Goal: Task Accomplishment & Management: Use online tool/utility

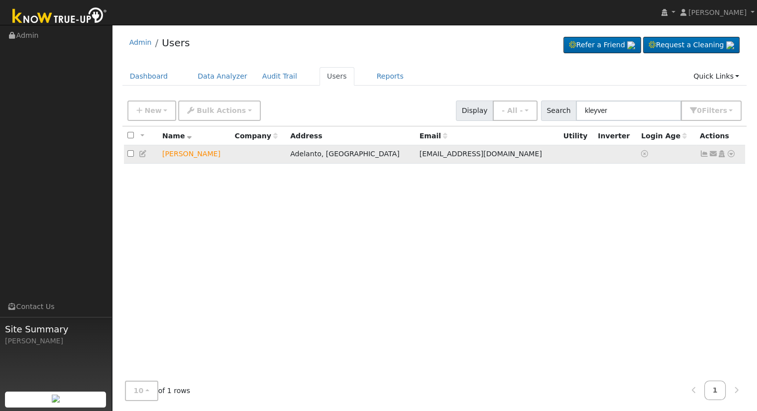
click at [730, 153] on icon at bounding box center [731, 153] width 9 height 7
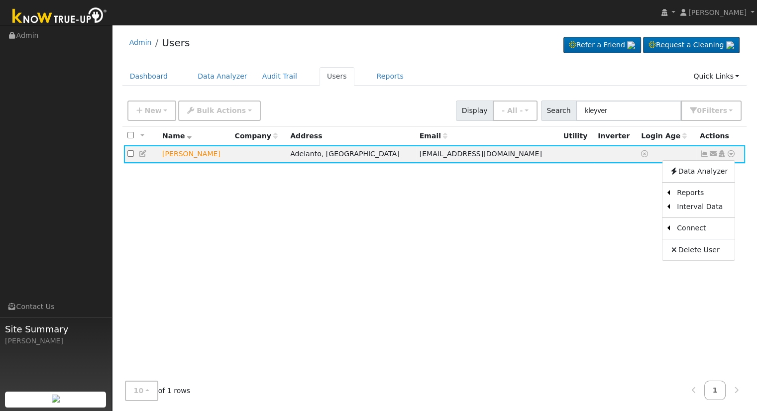
click at [420, 61] on div "Admin Users Refer a Friend Request a Cleaning" at bounding box center [434, 219] width 635 height 379
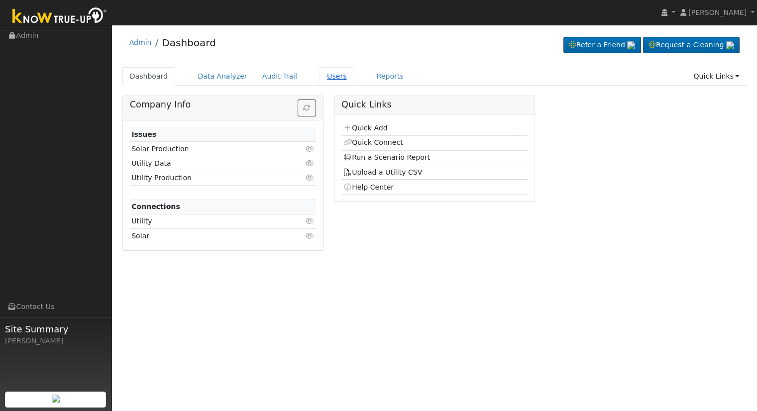
click at [320, 77] on link "Users" at bounding box center [337, 76] width 35 height 18
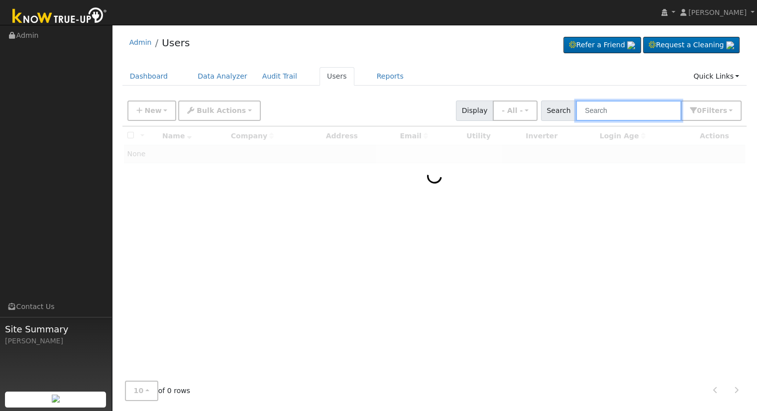
click at [637, 110] on input "text" at bounding box center [629, 111] width 106 height 20
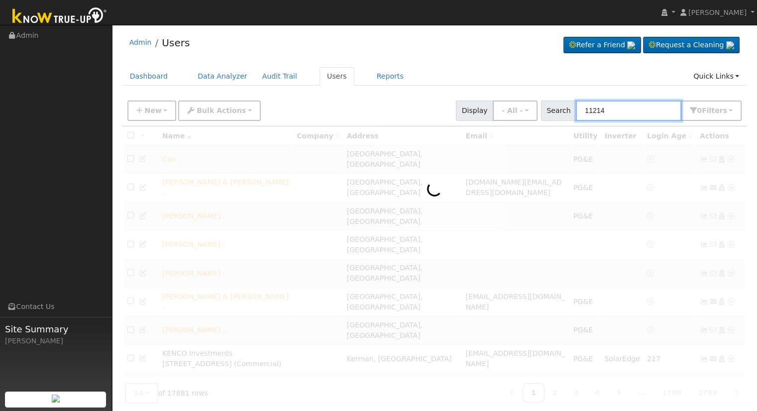
click at [645, 102] on input "11214" at bounding box center [629, 111] width 106 height 20
drag, startPoint x: 510, startPoint y: 106, endPoint x: 398, endPoint y: 105, distance: 111.5
click at [398, 105] on div "New Add User Quick Add Quick Connect Quick Convert Lead Bulk Actions Send Email…" at bounding box center [434, 109] width 618 height 24
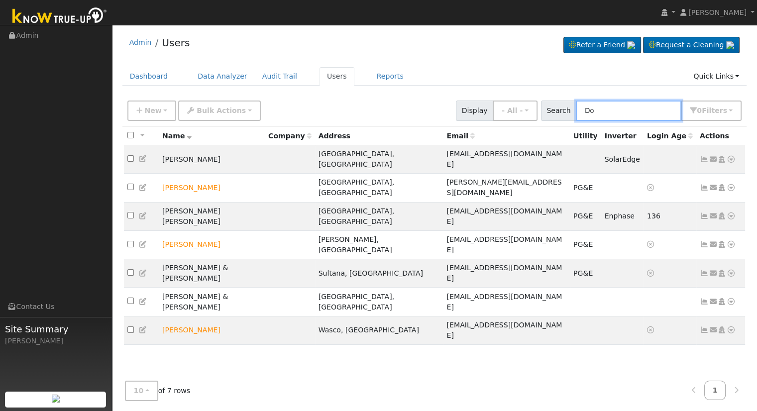
type input "D"
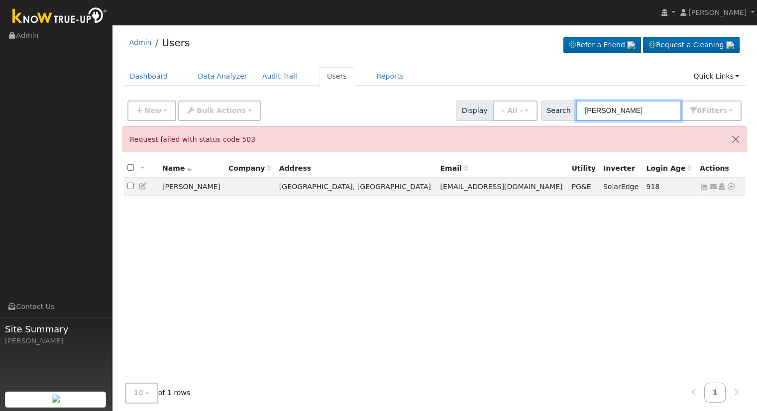
drag, startPoint x: 649, startPoint y: 114, endPoint x: 644, endPoint y: 113, distance: 5.5
click at [649, 114] on input "Iturralde" at bounding box center [629, 111] width 106 height 20
drag, startPoint x: 631, startPoint y: 113, endPoint x: 478, endPoint y: 112, distance: 152.8
click at [479, 112] on div "New Add User Quick Add Quick Connect Quick Convert Lead Bulk Actions Send Email…" at bounding box center [434, 109] width 618 height 24
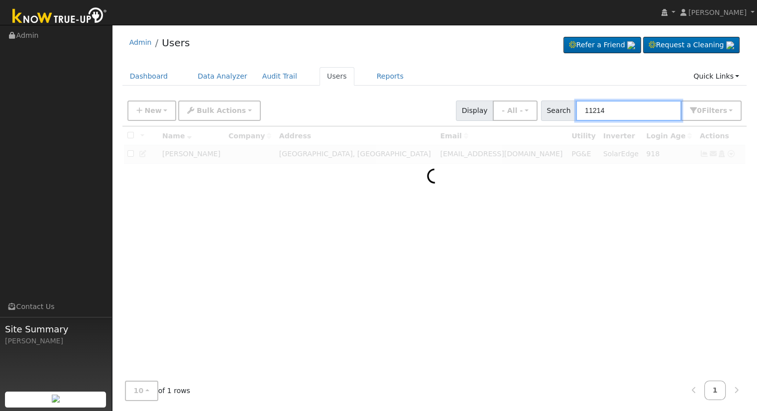
type input "11214"
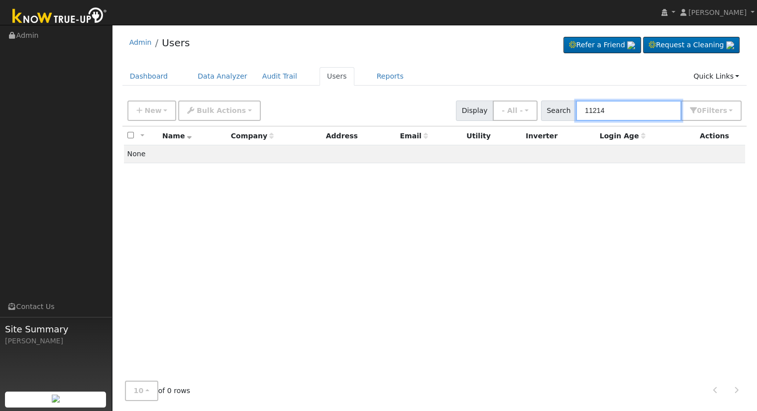
drag, startPoint x: 640, startPoint y: 113, endPoint x: 548, endPoint y: 108, distance: 91.7
click at [548, 108] on div "Search 11214 0 Filter s My accounts Role Show - All - Show Leads Admin Billing …" at bounding box center [641, 111] width 205 height 20
click at [147, 108] on span "New" at bounding box center [152, 111] width 17 height 8
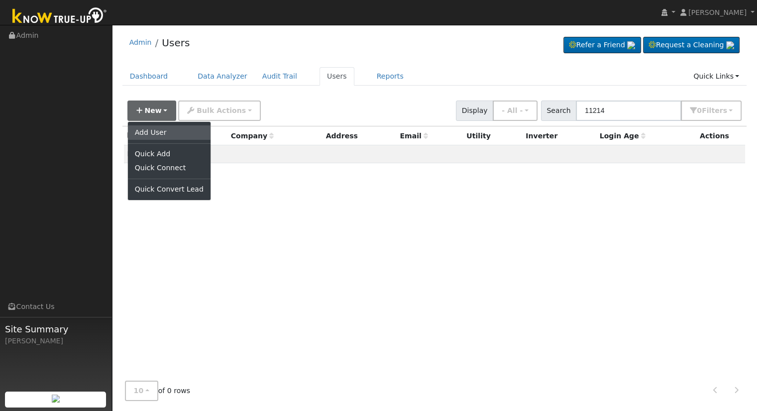
click at [148, 131] on link "Add User" at bounding box center [169, 132] width 83 height 14
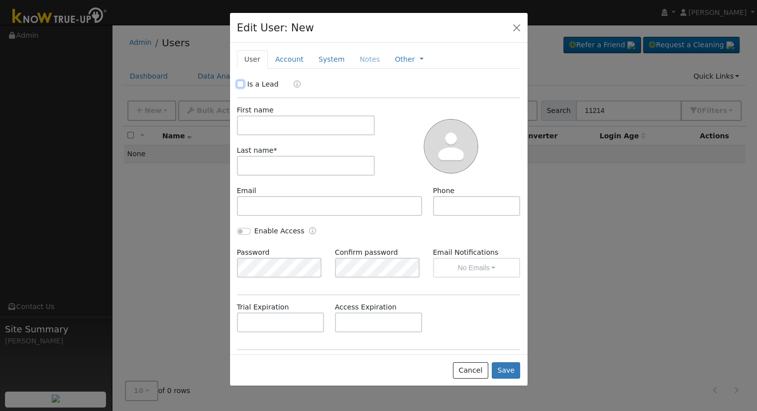
click at [241, 82] on input "Is a Lead" at bounding box center [240, 84] width 7 height 7
checkbox input "true"
click at [250, 126] on input "text" at bounding box center [306, 125] width 138 height 20
type input "1"
type input "R"
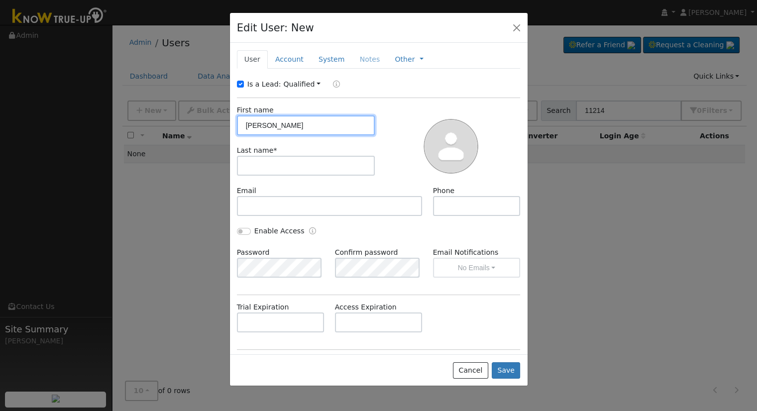
type input "Domingo"
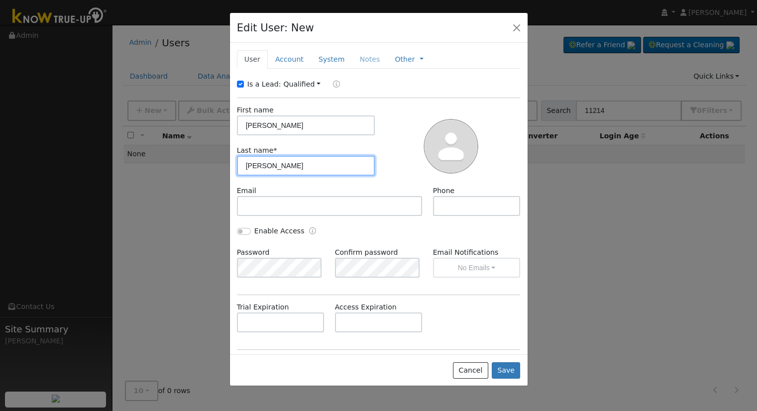
type input "Iturralde"
click at [285, 56] on link "Account" at bounding box center [289, 59] width 43 height 18
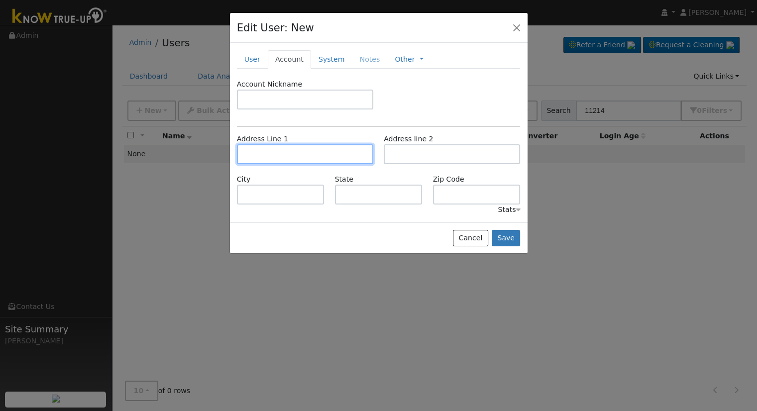
click at [276, 160] on input "text" at bounding box center [305, 154] width 136 height 20
type input "[STREET_ADDRESS]"
type input "Fresno"
type input "CA"
type input "93706"
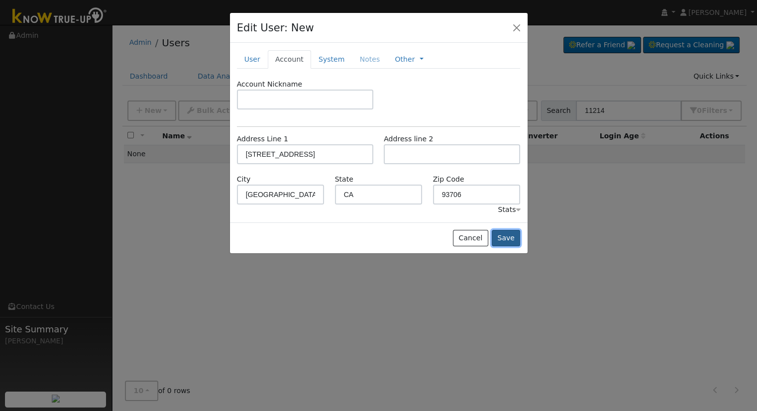
click at [506, 236] on button "Save" at bounding box center [506, 238] width 29 height 17
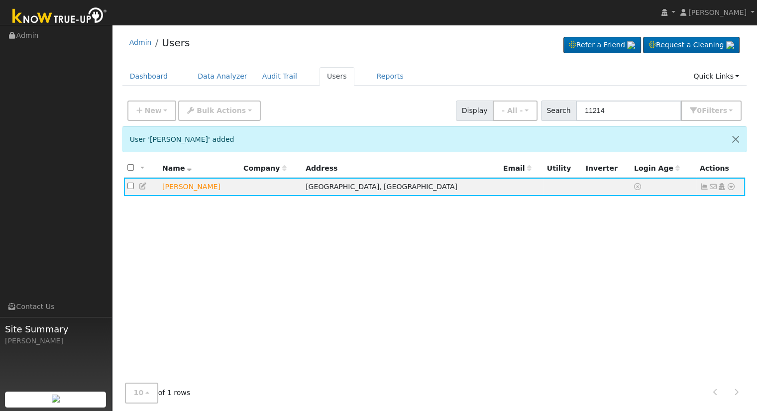
drag, startPoint x: 477, startPoint y: 25, endPoint x: 430, endPoint y: 2, distance: 52.3
click at [477, 25] on div "User Profile First name Last name Email Email Notifications No Emails No Emails…" at bounding box center [434, 236] width 645 height 422
click at [631, 112] on input "11214" at bounding box center [629, 111] width 106 height 20
click at [731, 187] on icon at bounding box center [731, 186] width 9 height 7
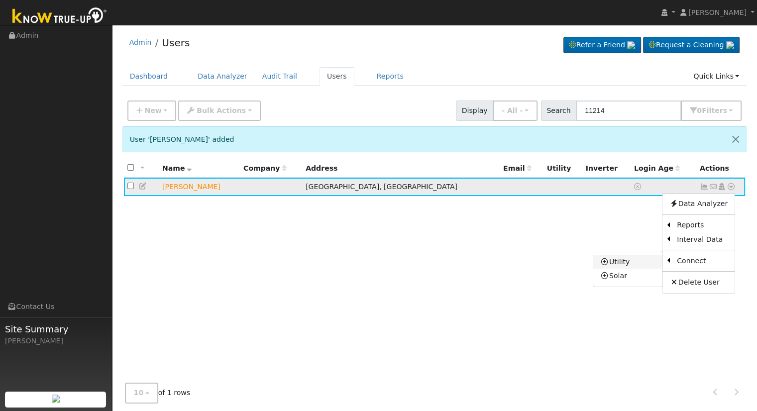
click at [641, 261] on link "Utility" at bounding box center [627, 262] width 69 height 14
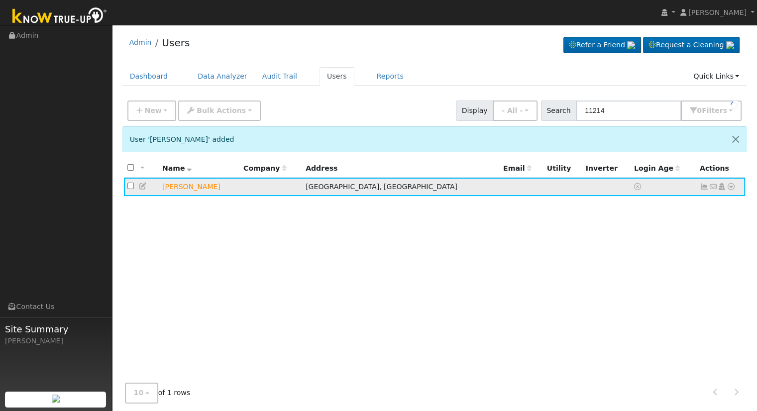
click at [730, 184] on icon at bounding box center [731, 186] width 9 height 7
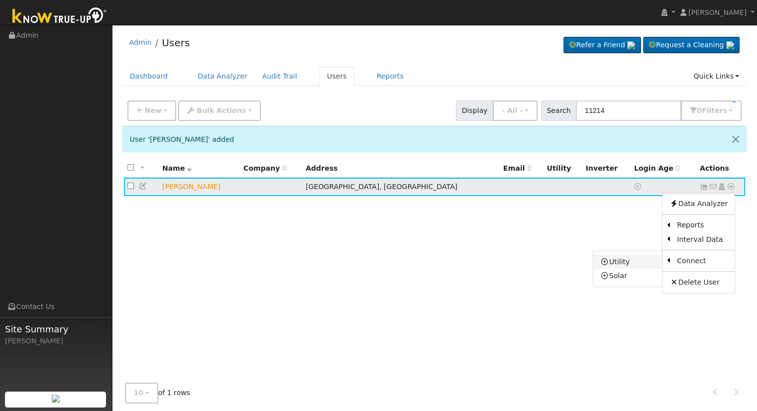
click at [625, 263] on link "Utility" at bounding box center [627, 262] width 69 height 14
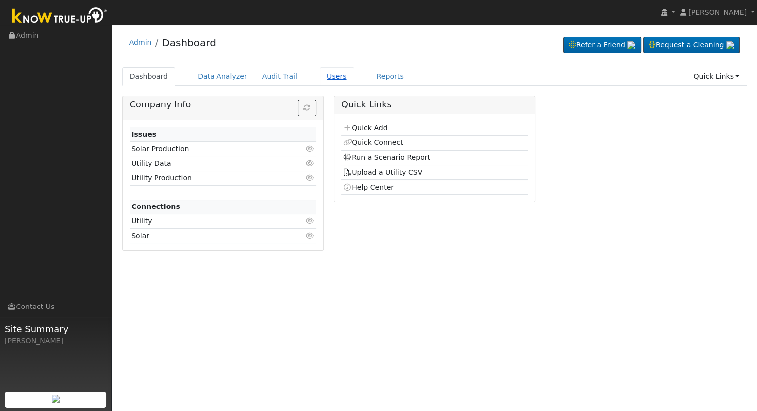
click at [325, 79] on link "Users" at bounding box center [337, 76] width 35 height 18
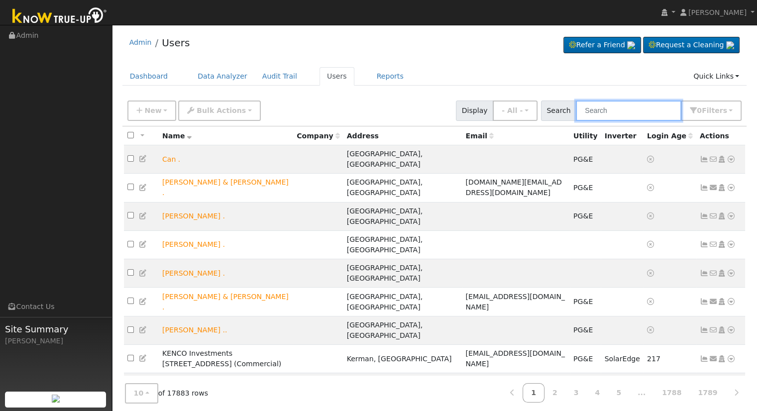
click at [608, 112] on input "text" at bounding box center [629, 111] width 106 height 20
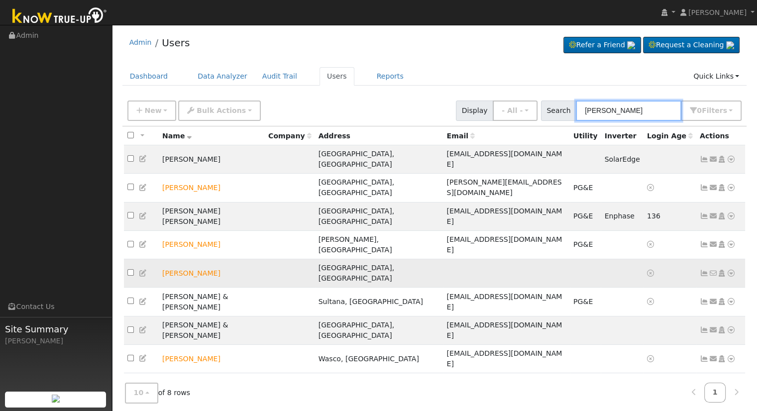
type input "DOmingo"
click at [733, 270] on icon at bounding box center [731, 273] width 9 height 7
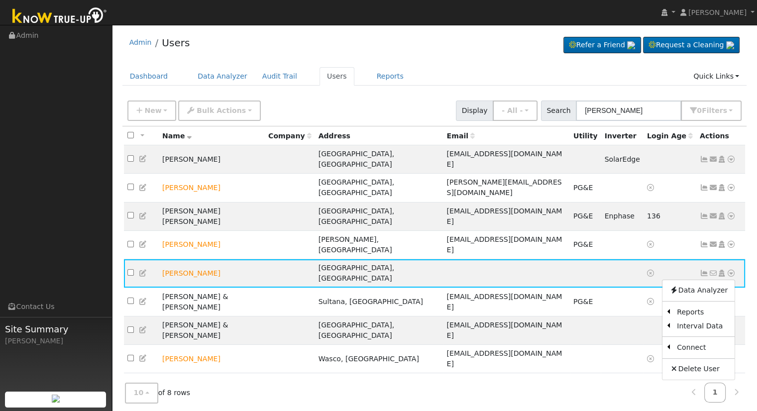
click at [0, 0] on link "Utility" at bounding box center [0, 0] width 0 height 0
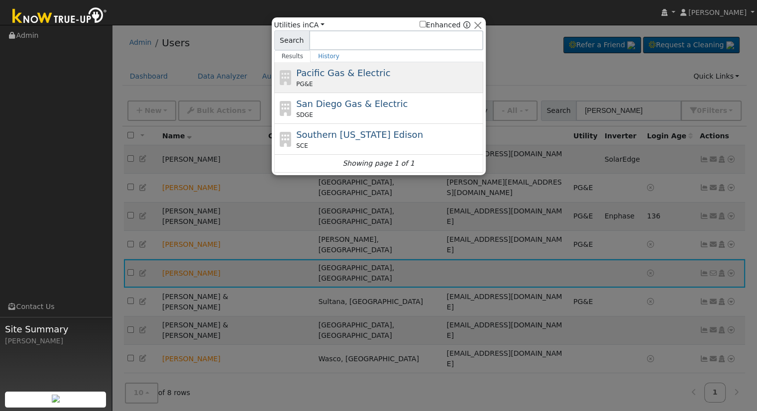
click at [339, 79] on div "Pacific Gas & Electric PG&E" at bounding box center [388, 77] width 185 height 22
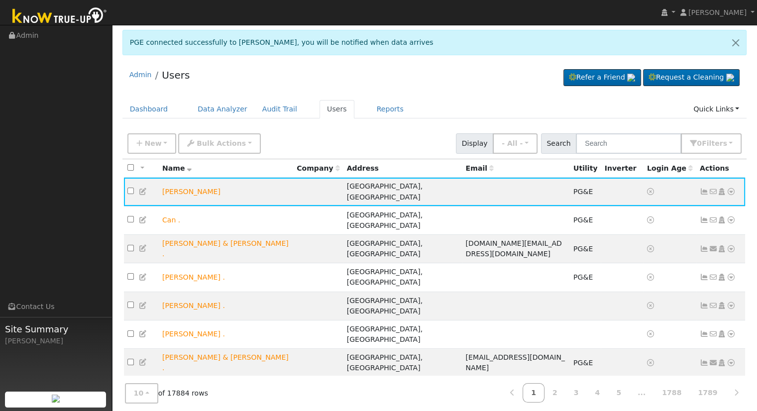
click at [410, 76] on div "Admin Users Refer a Friend Request a Cleaning" at bounding box center [434, 77] width 625 height 30
click at [731, 188] on icon at bounding box center [731, 191] width 9 height 7
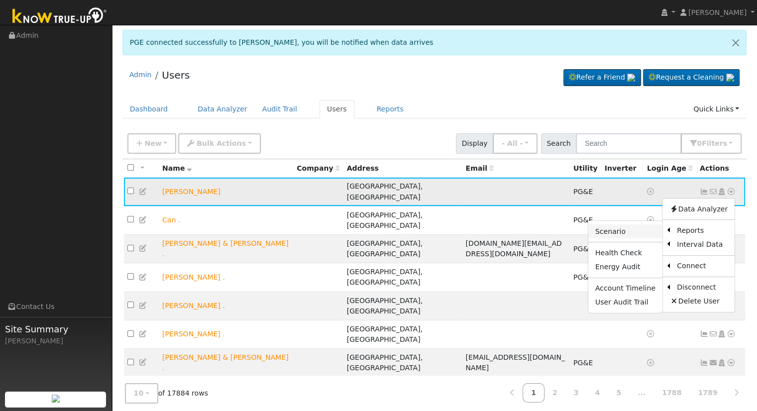
click at [640, 224] on link "Scenario" at bounding box center [625, 231] width 74 height 14
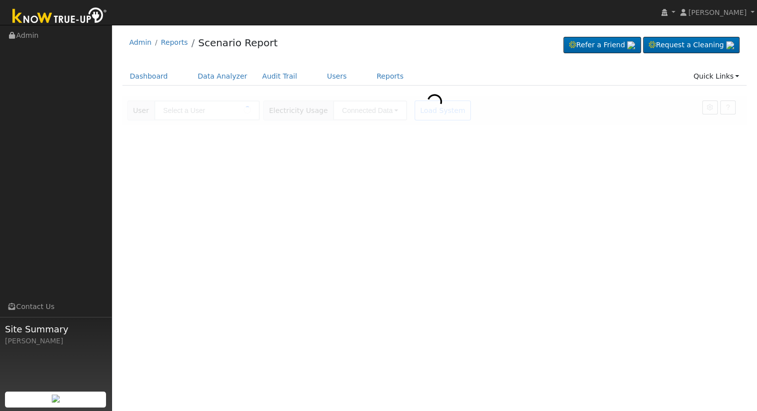
type input "[PERSON_NAME]"
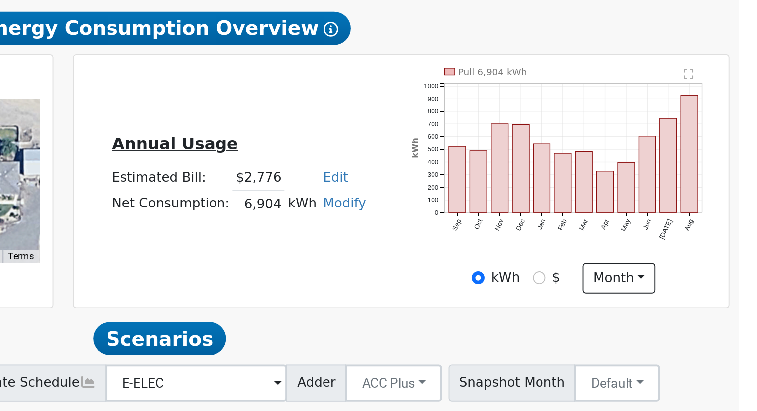
scroll to position [9, 0]
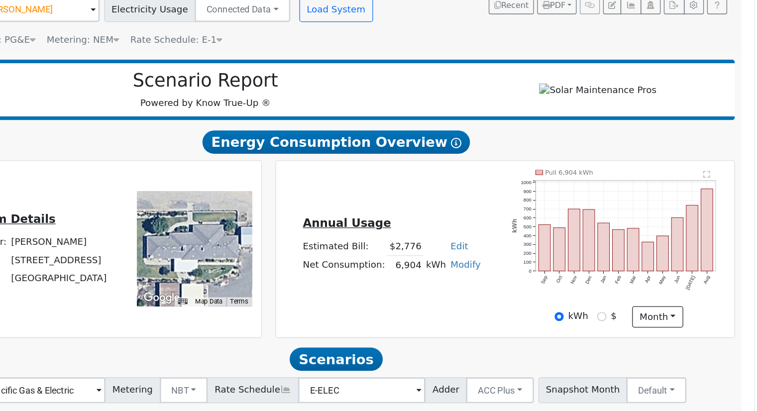
click at [527, 286] on link "Edit" at bounding box center [529, 284] width 13 height 8
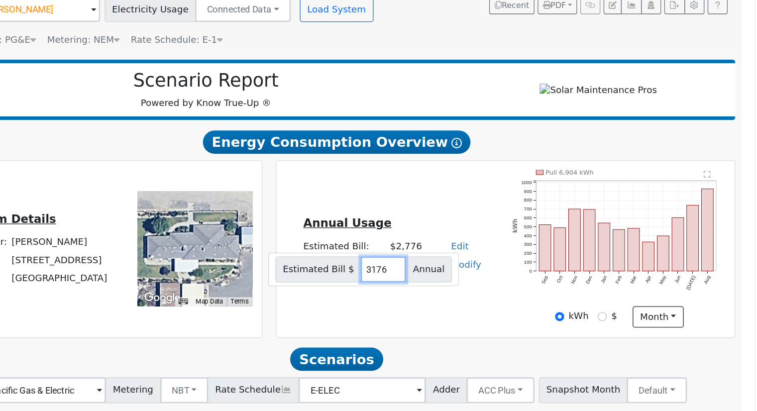
type input "3176"
click at [540, 344] on div "Annual Usage Estimated Bill: $2,776 Edit Estimated Bill $ 3176 Annual Net Consu…" at bounding box center [565, 285] width 350 height 121
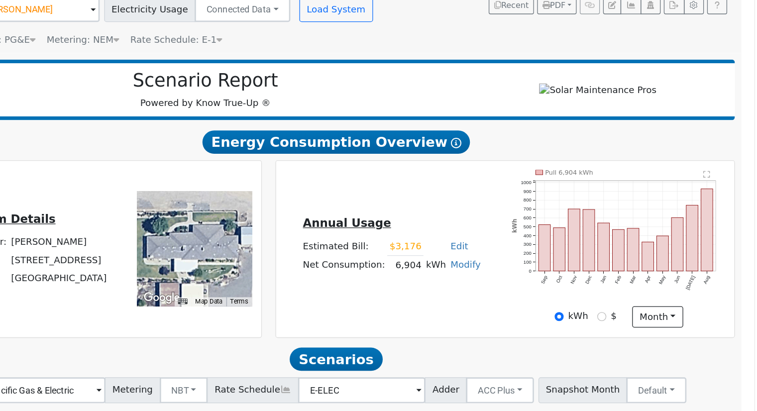
click at [483, 271] on h5 "Annual Usage" at bounding box center [477, 266] width 137 height 10
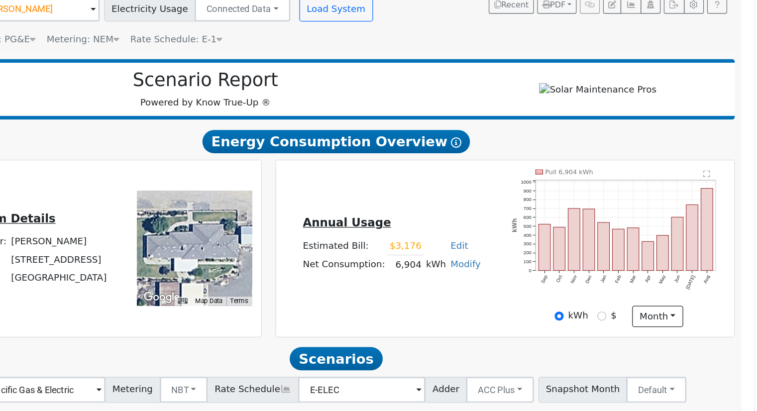
scroll to position [10, 0]
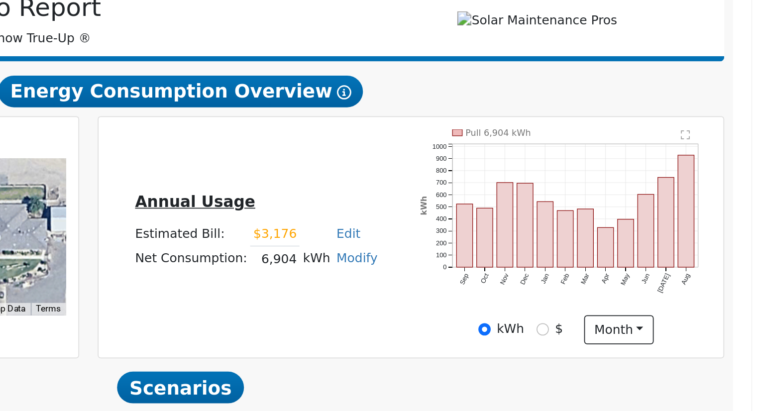
drag, startPoint x: 479, startPoint y: 301, endPoint x: 513, endPoint y: 303, distance: 33.9
click at [513, 303] on tr "Net Consumption: 6,904 kWh Modify Add Consumption Add Electric Vehicle Add Cons…" at bounding box center [477, 298] width 140 height 14
click at [496, 312] on div "Annual Usage Estimated Bill: $3,176 Edit Estimated Bill $ 3176 Annual Net Consu…" at bounding box center [477, 285] width 175 height 53
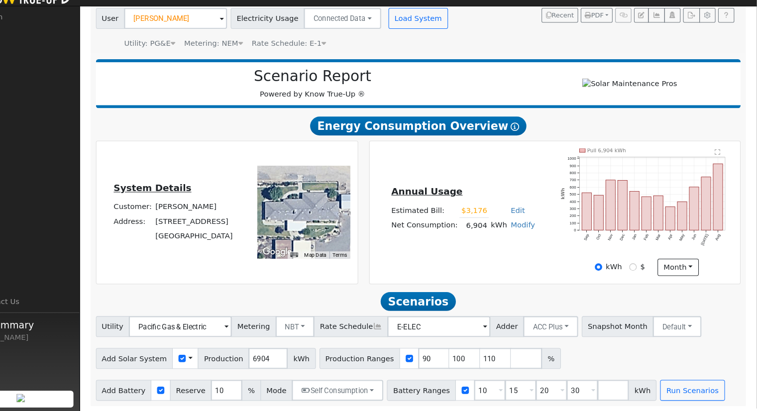
scroll to position [78, 0]
click at [493, 361] on input "109" at bounding box center [508, 361] width 30 height 20
type input "1"
type input "146.031286"
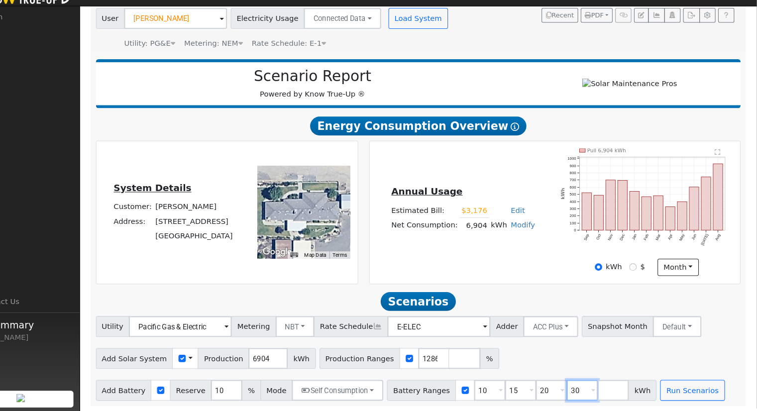
click at [576, 392] on input "30" at bounding box center [591, 391] width 30 height 20
type input "3"
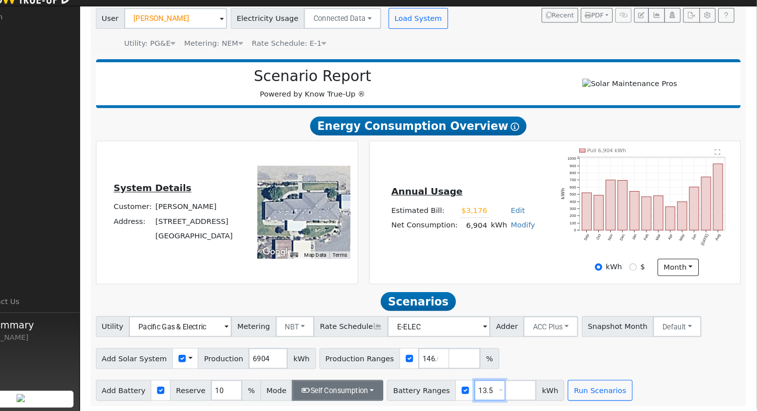
type input "13.5"
click at [336, 390] on button "Self Consumption" at bounding box center [357, 391] width 87 height 20
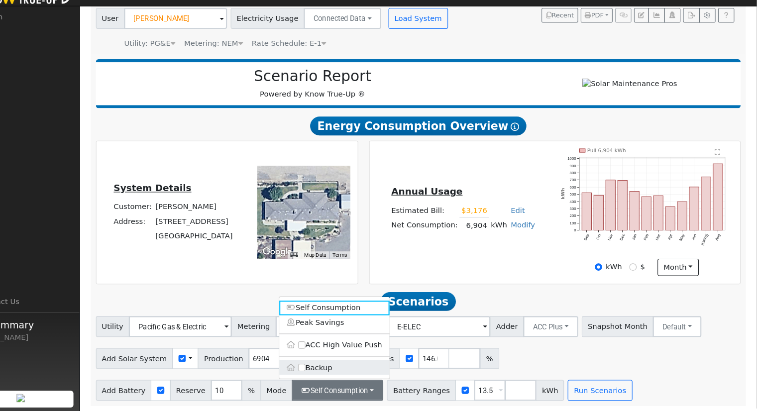
click at [350, 369] on label "Backup" at bounding box center [354, 369] width 105 height 14
click at [327, 369] on input "Backup" at bounding box center [323, 369] width 7 height 7
type input "20"
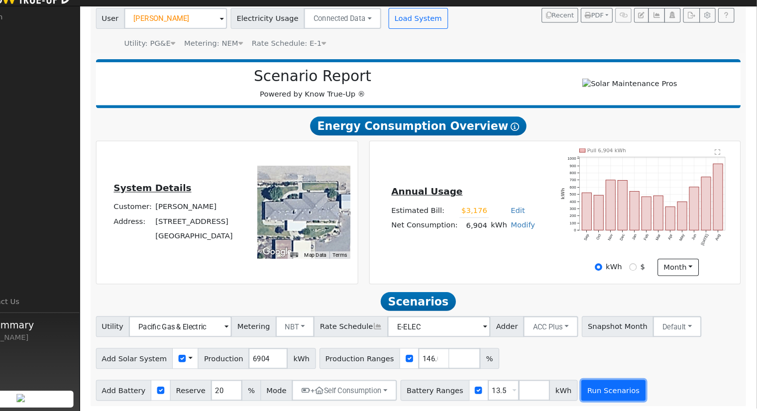
click at [590, 390] on button "Run Scenarios" at bounding box center [620, 391] width 61 height 20
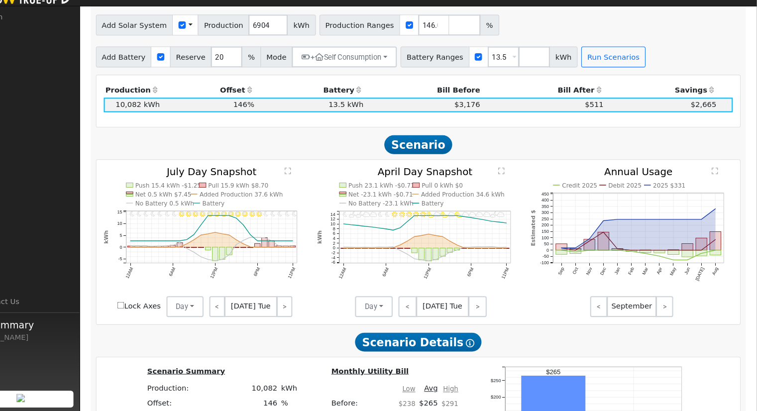
scroll to position [676, 0]
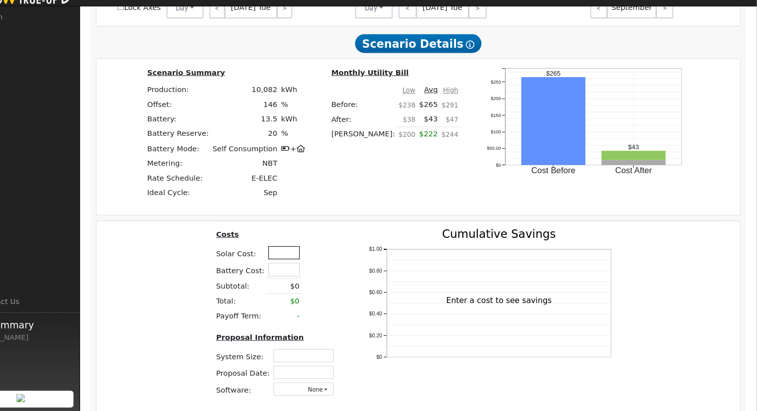
click at [309, 262] on input "text" at bounding box center [307, 260] width 30 height 12
type input "$34,750"
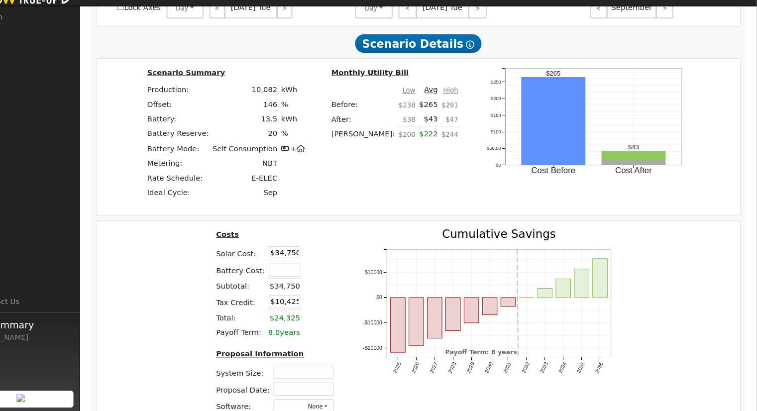
click at [340, 256] on table "Costs Solar Cost: $34,750 Battery Cost: Subtotal: $34,750 Tax Credit: $10,425 T…" at bounding box center [299, 290] width 119 height 107
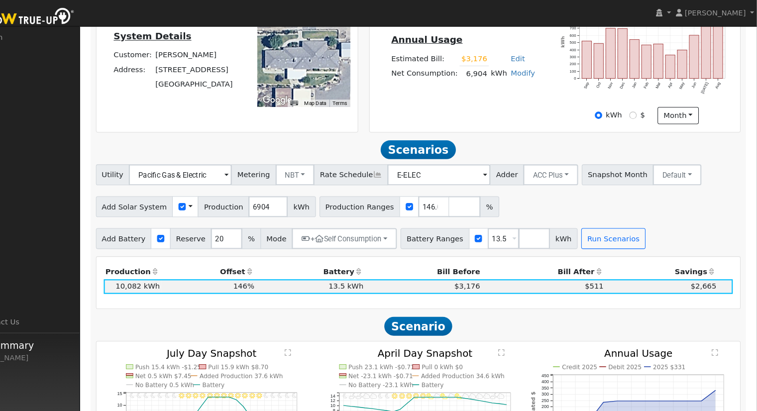
scroll to position [236, 0]
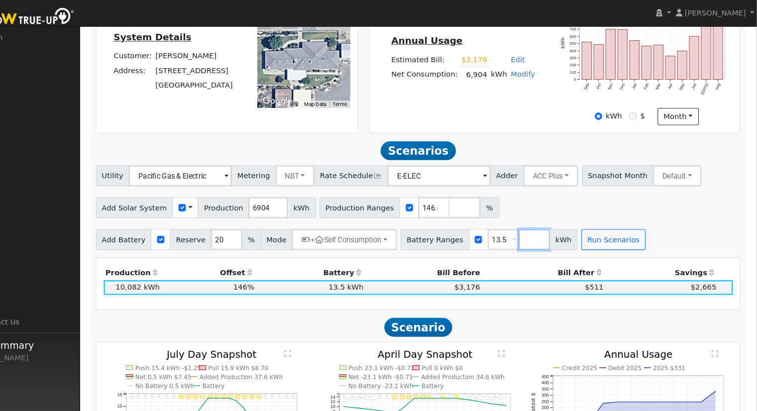
click at [530, 236] on input "number" at bounding box center [545, 228] width 30 height 20
type input "10"
type input "13.5"
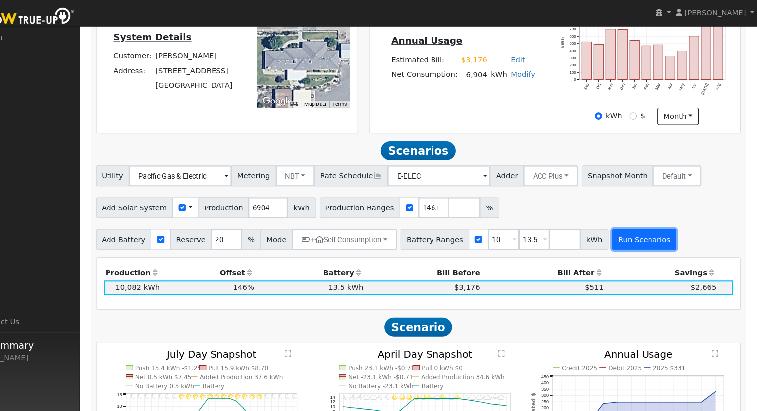
click at [619, 238] on button "Run Scenarios" at bounding box center [649, 228] width 61 height 20
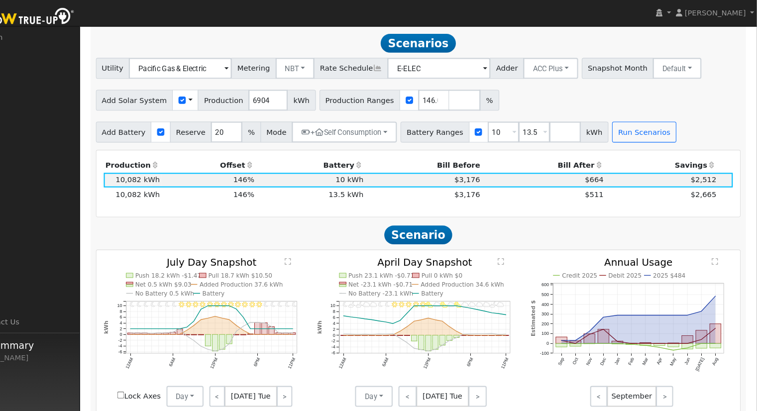
scroll to position [344, 0]
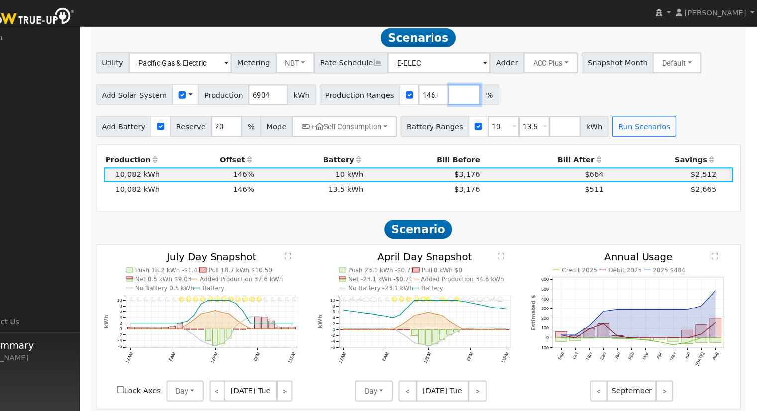
click at [464, 96] on input "number" at bounding box center [479, 90] width 30 height 20
type input "136.254345"
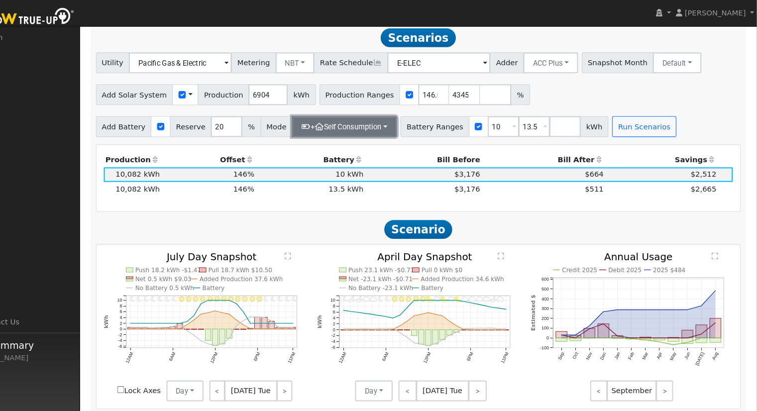
type input "136.254345"
type input "146.031286"
click at [365, 127] on button "+ Self Consumption" at bounding box center [364, 120] width 100 height 20
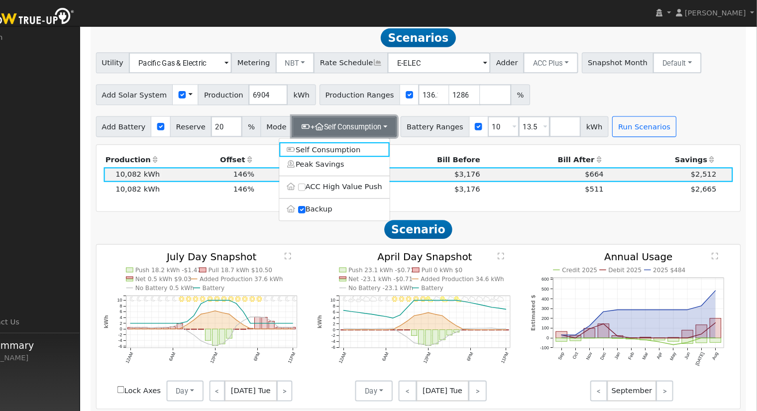
scroll to position [0, 0]
drag, startPoint x: 347, startPoint y: 206, endPoint x: 361, endPoint y: 195, distance: 18.1
click at [347, 207] on label "Backup" at bounding box center [354, 200] width 105 height 14
click at [327, 203] on input "Backup" at bounding box center [323, 199] width 7 height 7
type input "10"
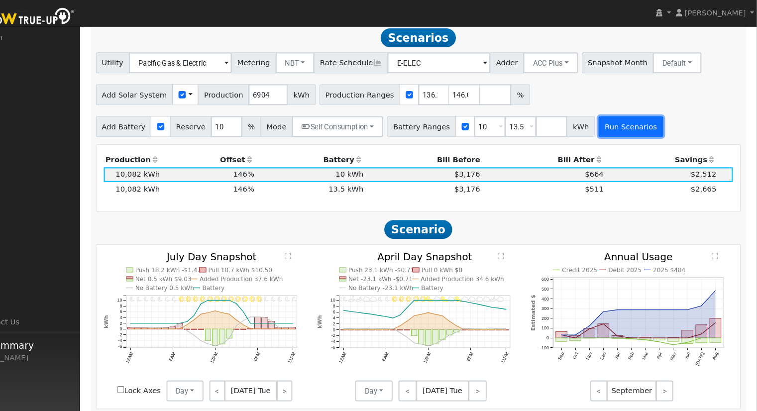
click at [616, 121] on button "Run Scenarios" at bounding box center [636, 120] width 61 height 20
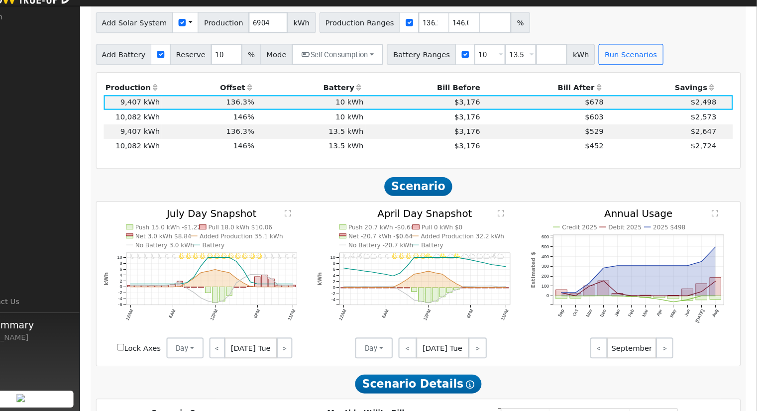
scroll to position [396, 0]
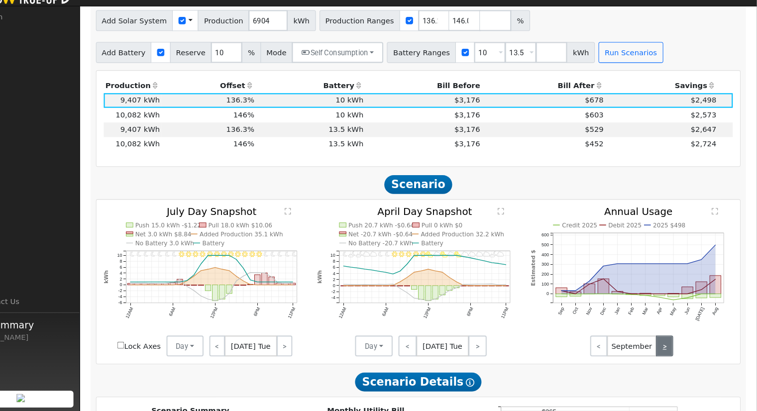
click at [672, 356] on link ">" at bounding box center [669, 349] width 16 height 20
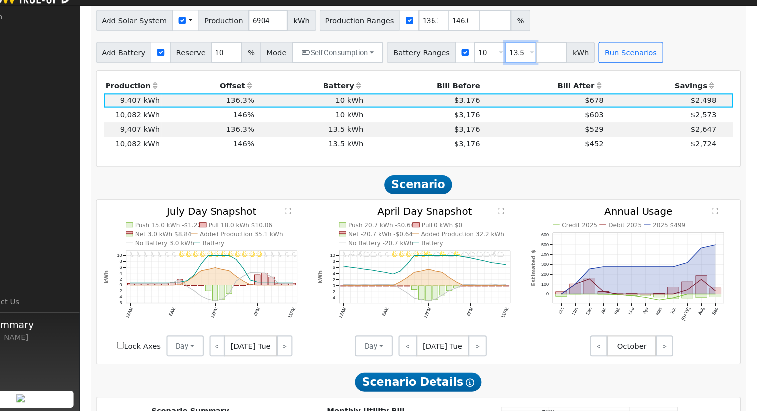
click at [519, 73] on input "13.5" at bounding box center [532, 69] width 30 height 20
type input "1"
click at [464, 43] on input "146.031286" at bounding box center [479, 39] width 30 height 20
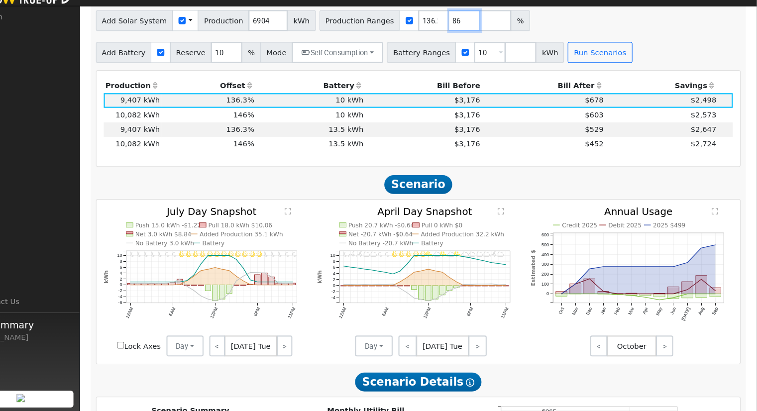
type input "6"
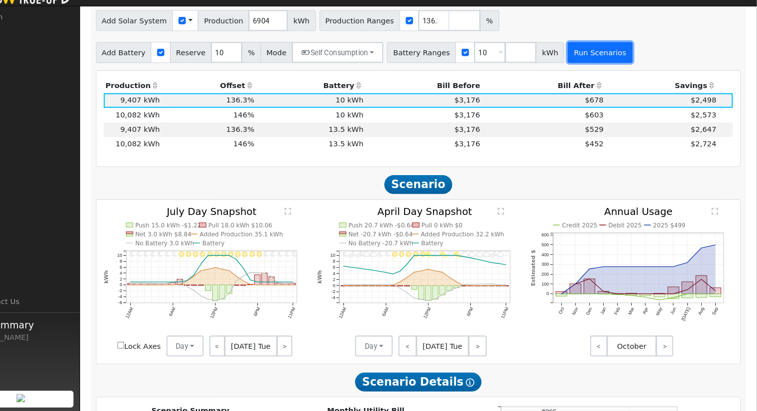
click at [577, 76] on button "Run Scenarios" at bounding box center [607, 69] width 61 height 20
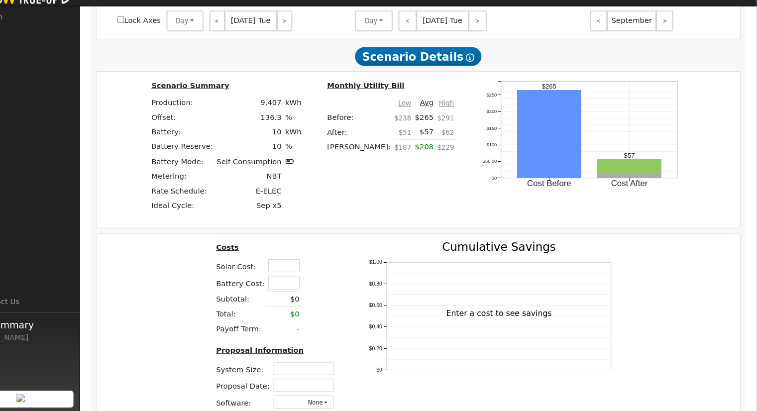
scroll to position [676, 0]
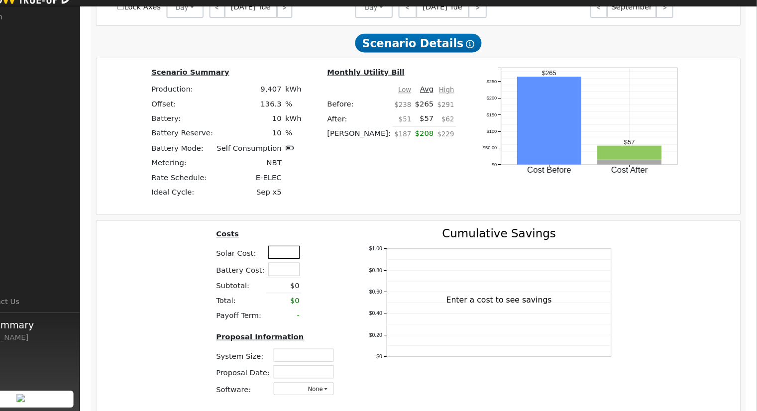
click at [307, 262] on input "text" at bounding box center [307, 259] width 30 height 12
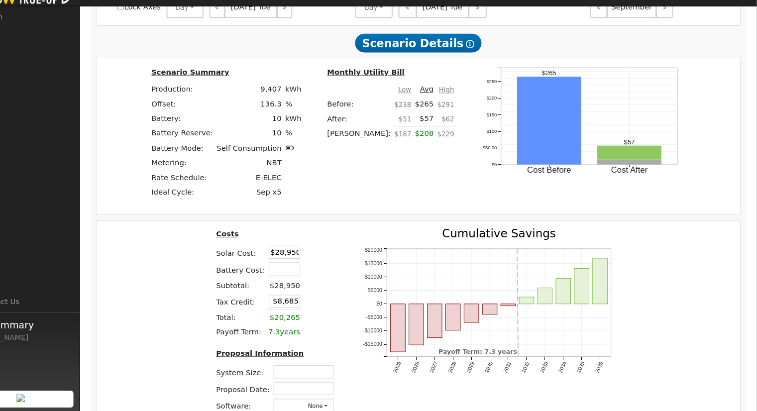
drag, startPoint x: 313, startPoint y: 262, endPoint x: 255, endPoint y: 259, distance: 57.8
click at [264, 260] on tr "Solar Cost: $28,950" at bounding box center [299, 260] width 119 height 16
type input "0"
click at [371, 202] on div "Scenario Summary Production: 9,407 kWh Offset: 136.3 % Battery: 10 kWh Battery …" at bounding box center [434, 149] width 621 height 134
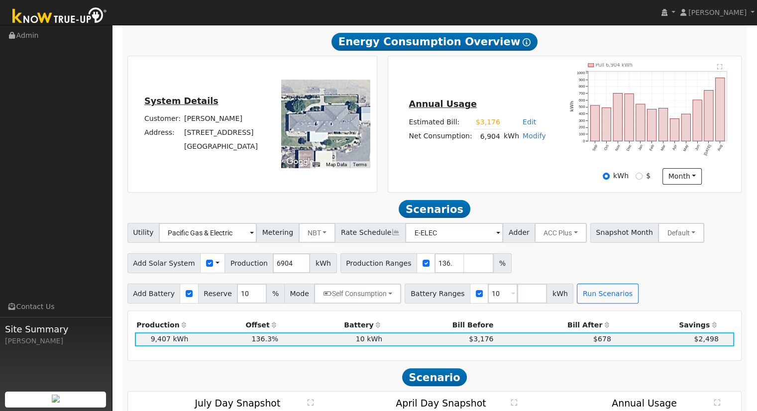
scroll to position [250, 0]
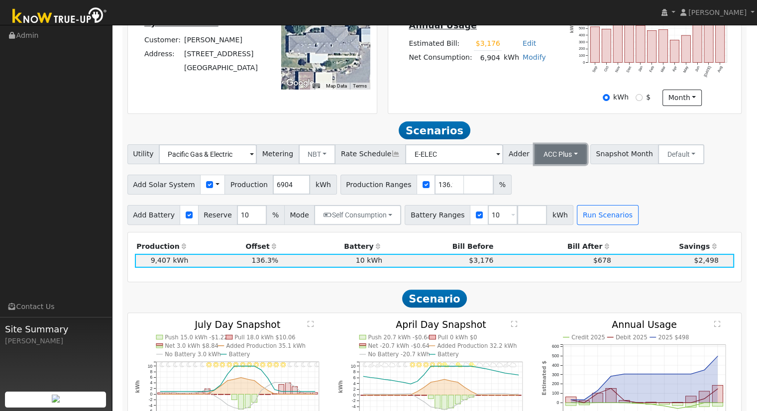
click at [546, 152] on button "ACC Plus" at bounding box center [561, 154] width 52 height 20
click at [544, 208] on link "SB-535" at bounding box center [549, 204] width 69 height 14
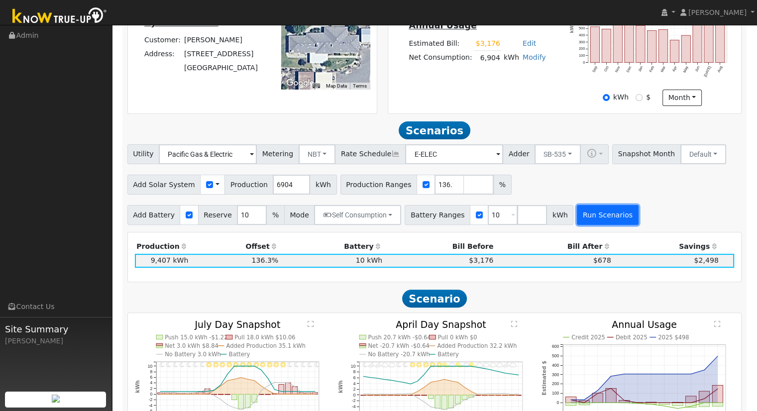
click at [578, 216] on button "Run Scenarios" at bounding box center [607, 215] width 61 height 20
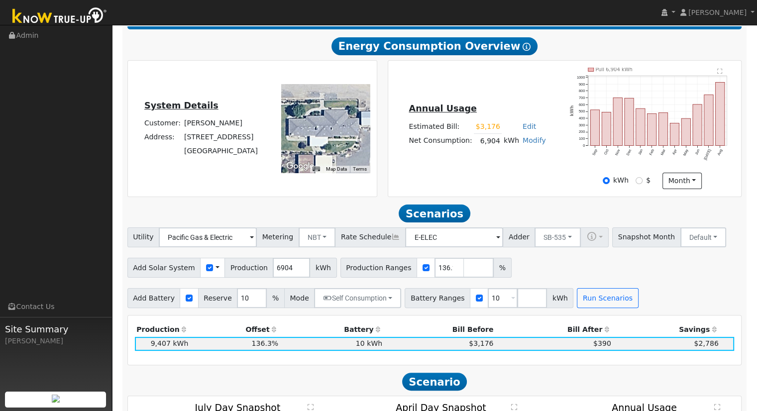
scroll to position [165, 0]
